Goal: Task Accomplishment & Management: Manage account settings

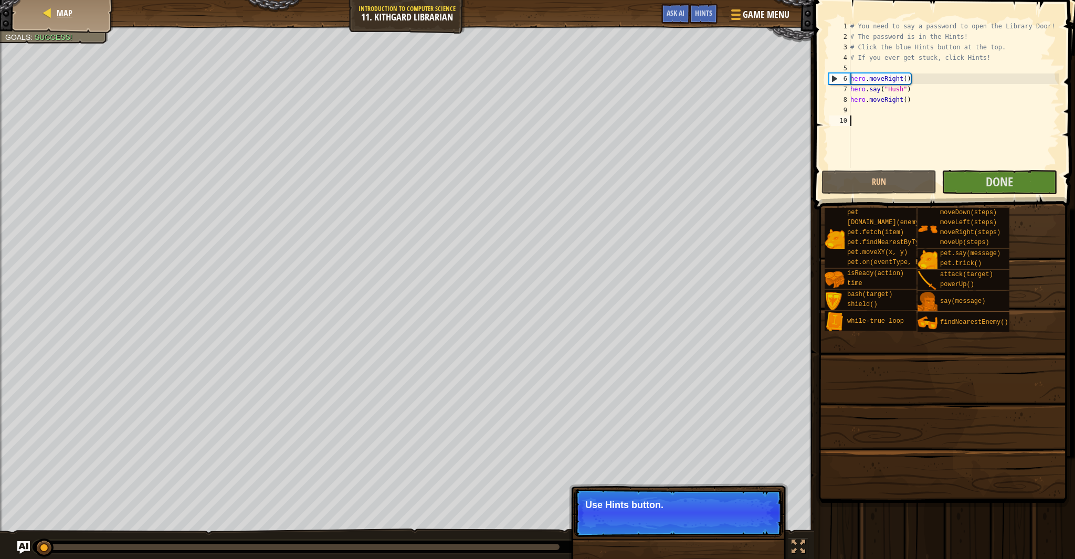
click at [33, 20] on div "Map" at bounding box center [63, 13] width 84 height 26
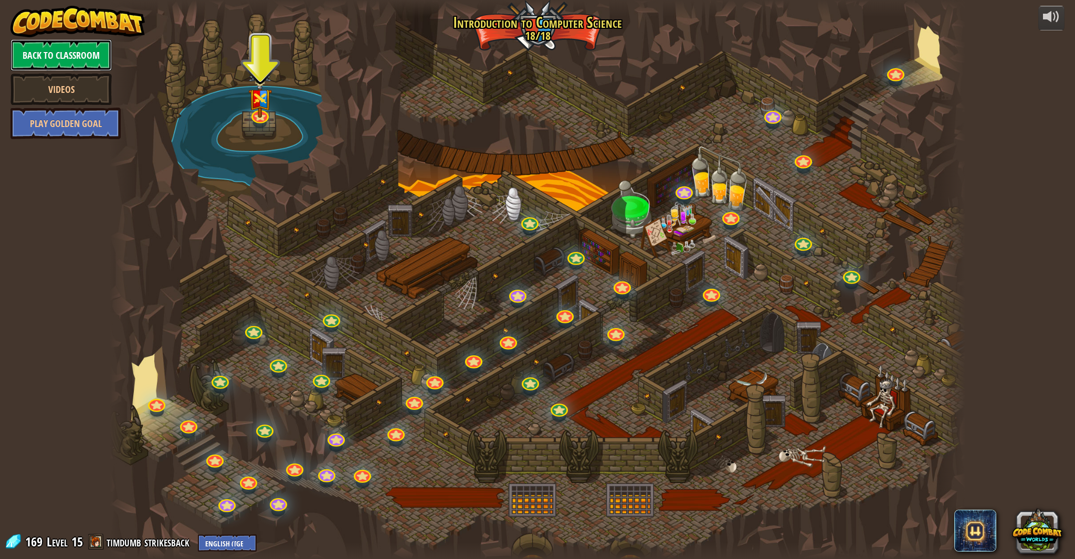
click at [65, 67] on link "Back to Classroom" at bounding box center [60, 54] width 101 height 31
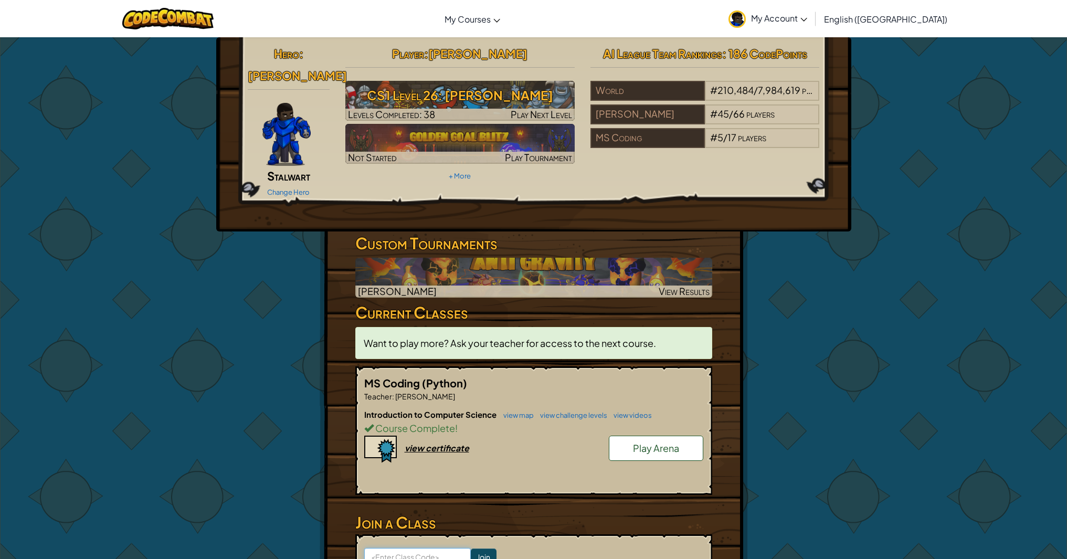
click at [423, 548] on input at bounding box center [417, 557] width 107 height 18
type input "rightangrygold"
click at [471, 548] on input "Join" at bounding box center [484, 556] width 26 height 17
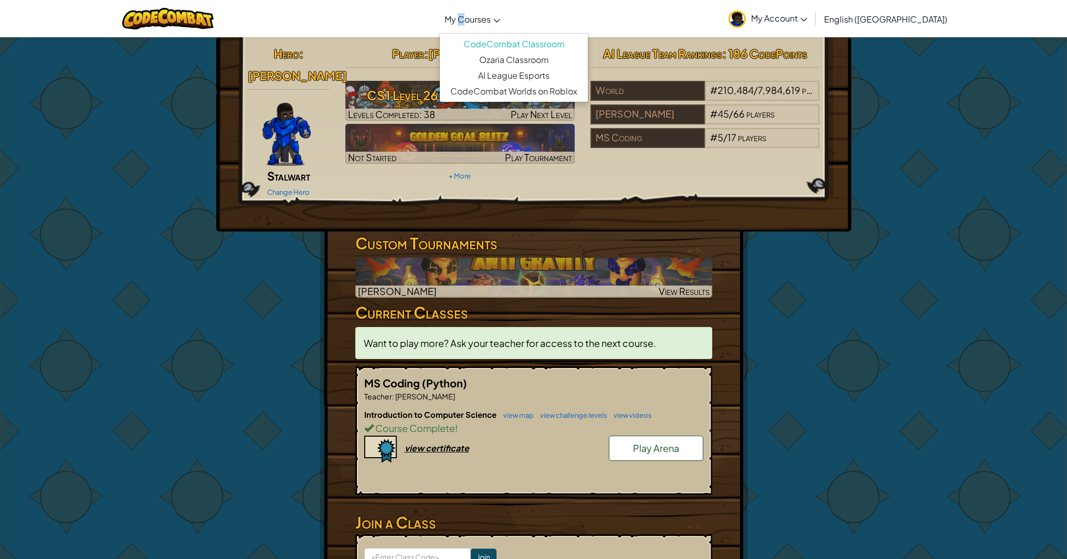
click at [491, 18] on span "My Courses" at bounding box center [467, 19] width 46 height 11
click at [537, 59] on link "Ozaria Classroom" at bounding box center [514, 60] width 148 height 16
click at [546, 92] on link "CodeCombat Worlds on Roblox" at bounding box center [514, 91] width 148 height 16
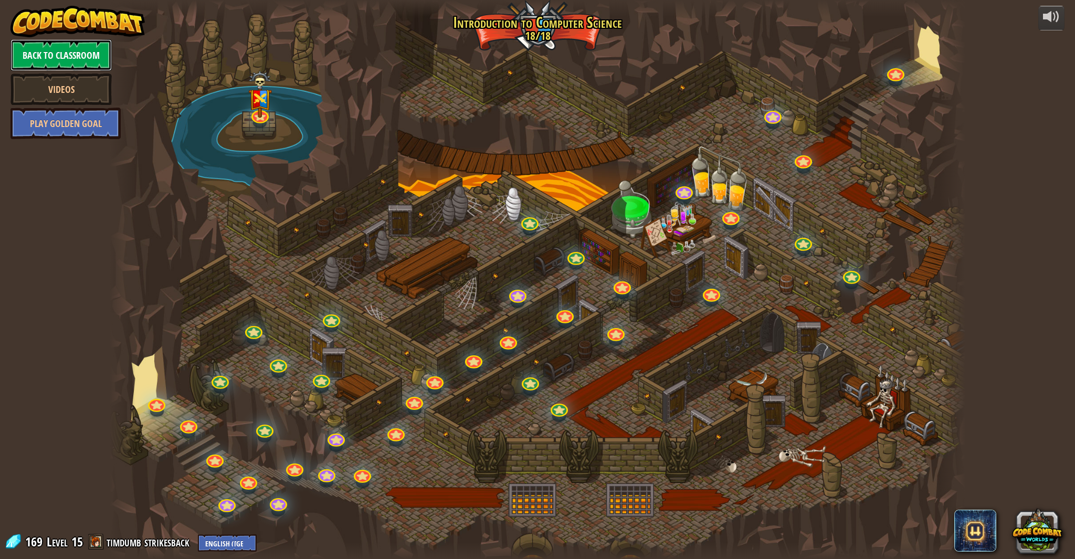
click at [78, 56] on link "Back to Classroom" at bounding box center [60, 54] width 101 height 31
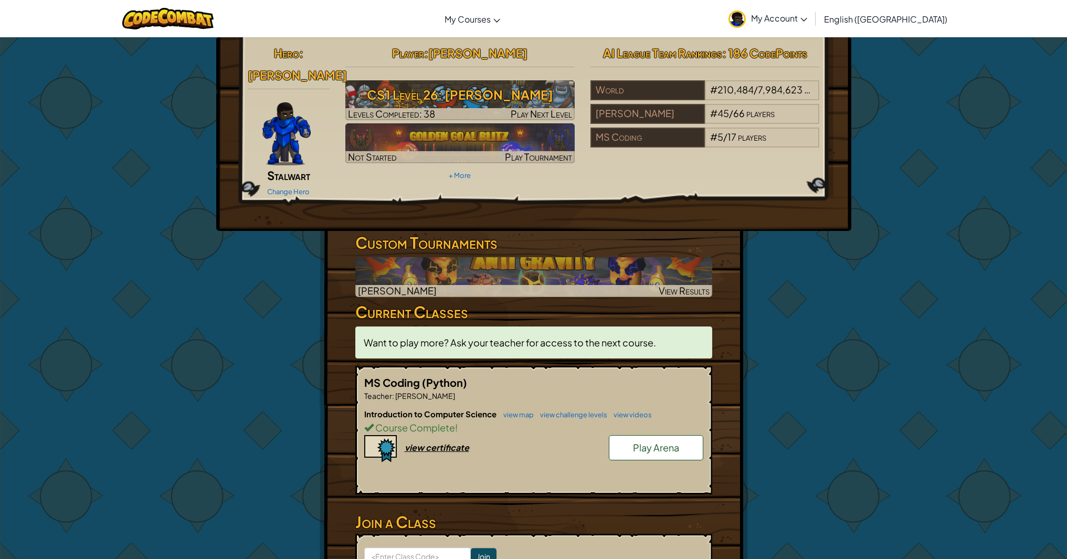
scroll to position [1, 0]
click at [468, 178] on div "Player : timothy t CS1 Level 26: Wakka Maul Levels Completed: 38 Play Next Leve…" at bounding box center [459, 111] width 245 height 141
click at [463, 174] on link "+ More" at bounding box center [460, 175] width 22 height 8
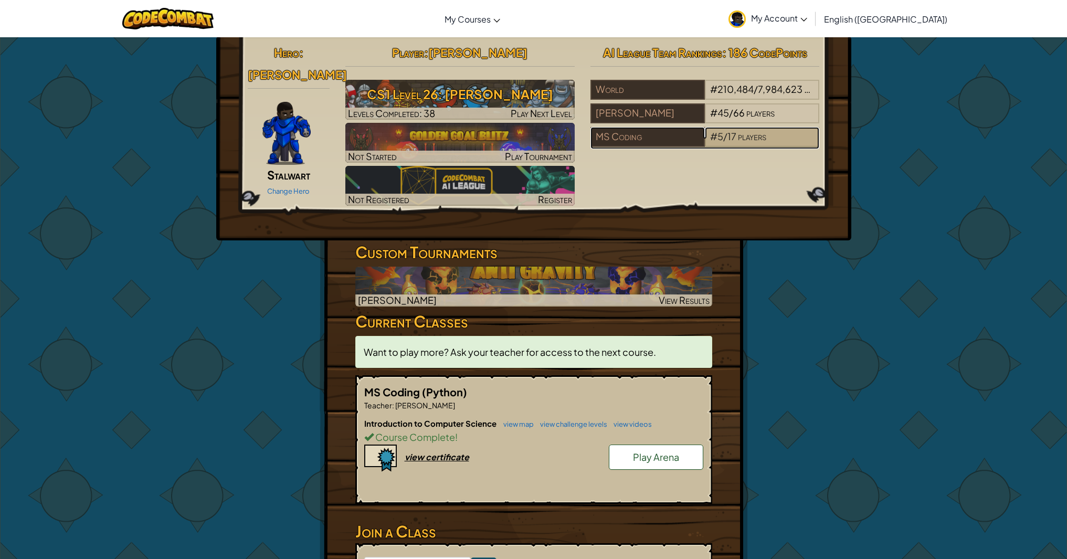
click at [724, 134] on span "/" at bounding box center [725, 136] width 4 height 12
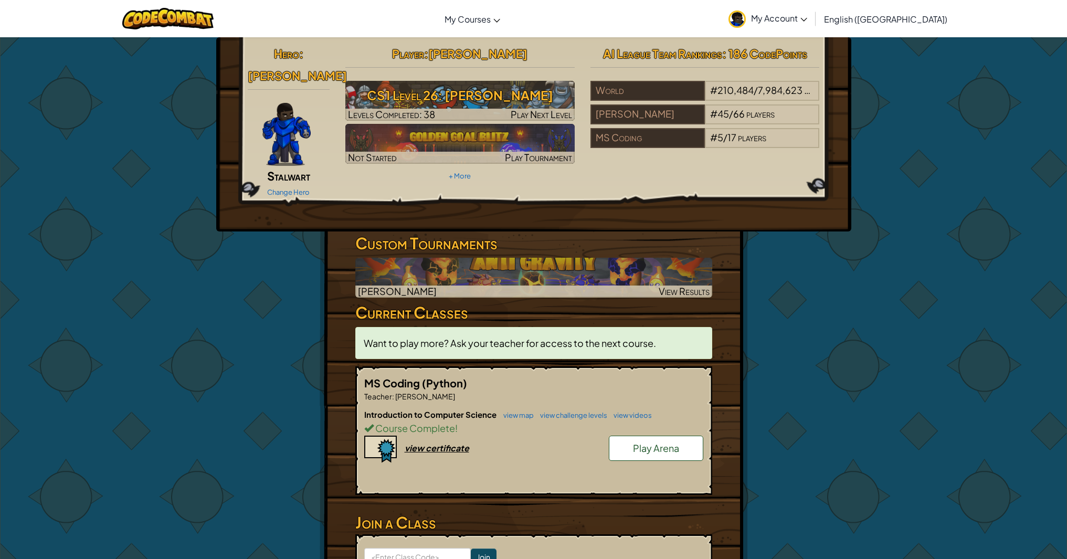
click at [807, 18] on span "My Account" at bounding box center [779, 18] width 56 height 11
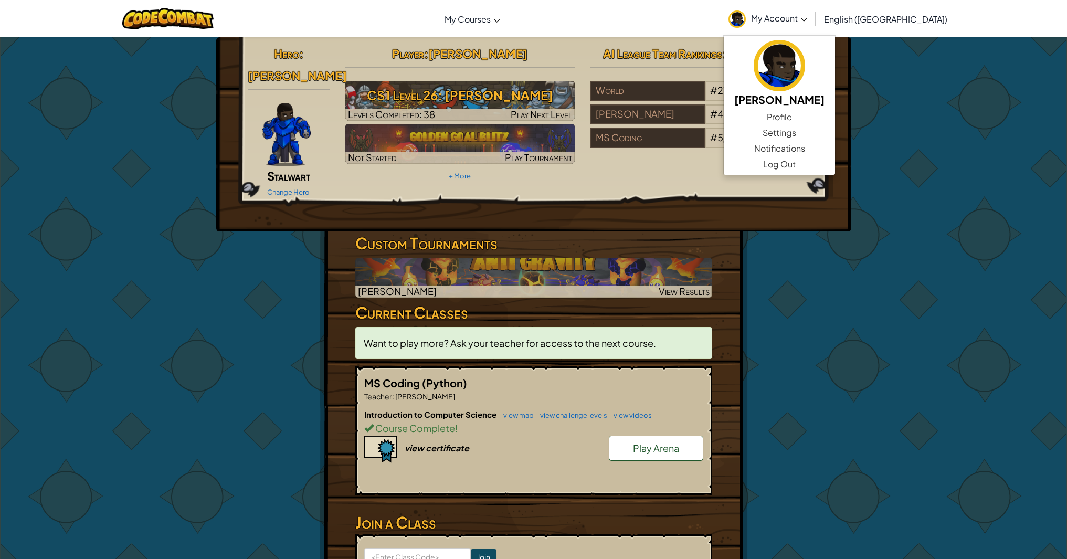
click at [812, 27] on link "My Account" at bounding box center [767, 18] width 89 height 33
